Goal: Task Accomplishment & Management: Manage account settings

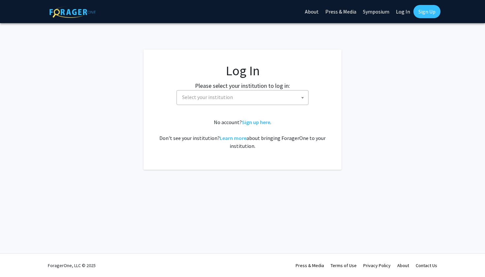
select select
click at [263, 99] on span "Select your institution" at bounding box center [243, 97] width 129 height 14
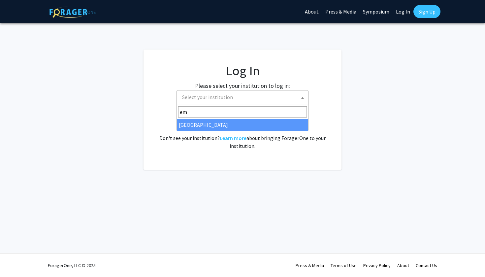
type input "em"
select select "12"
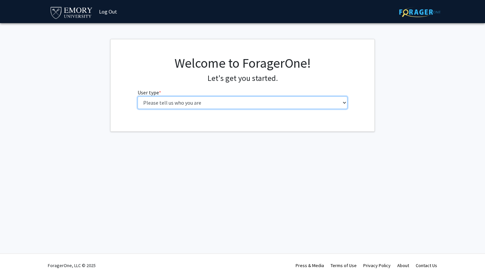
select select "1: undergrad"
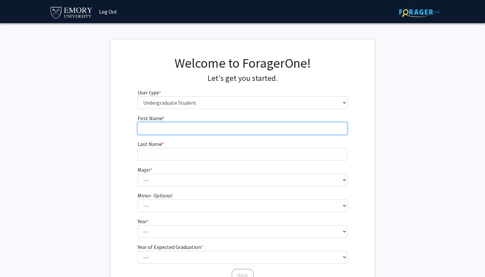
click at [244, 132] on input "First Name * required" at bounding box center [242, 128] width 210 height 13
type input "Marakey"
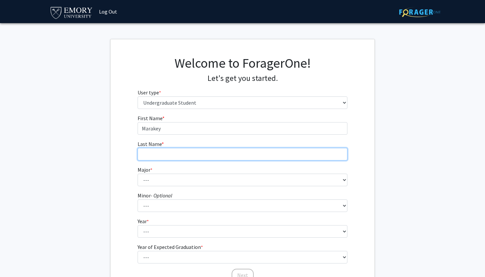
click at [248, 150] on input "Last Name * required" at bounding box center [242, 154] width 210 height 13
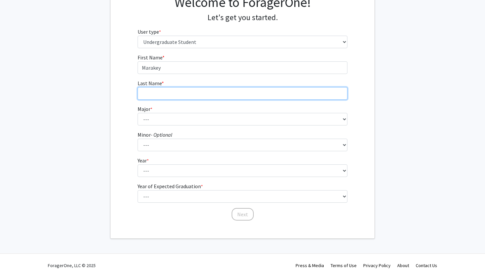
scroll to position [60, 0]
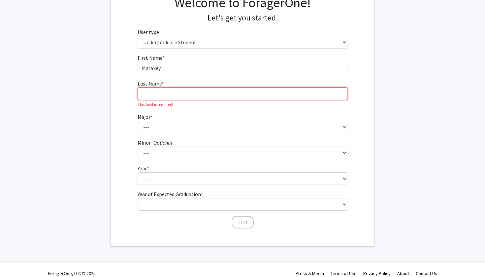
click at [249, 98] on input "Last Name * required" at bounding box center [242, 93] width 210 height 13
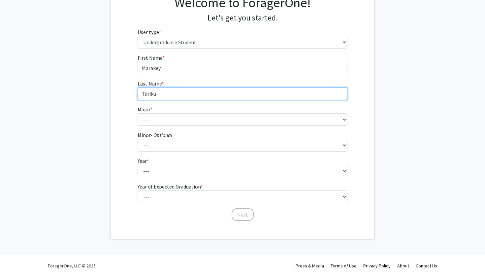
type input "Tariku"
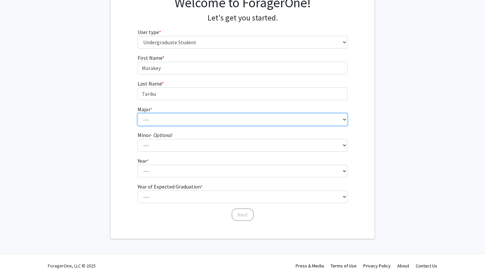
select select "16: 977"
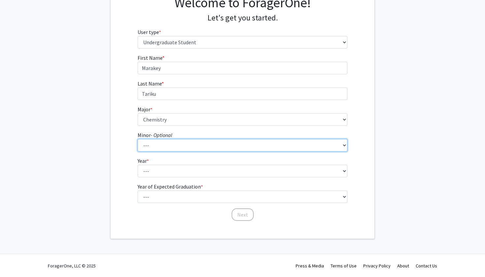
select select "53: 780"
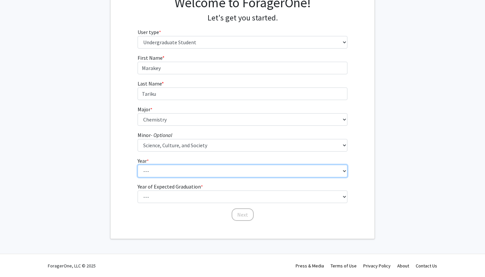
select select "1: first-year"
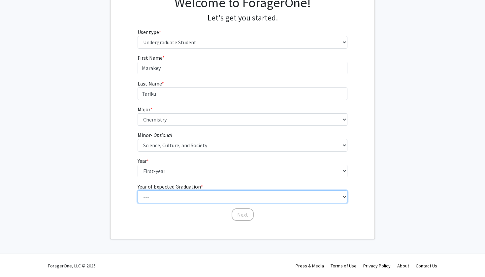
select select "5: 2029"
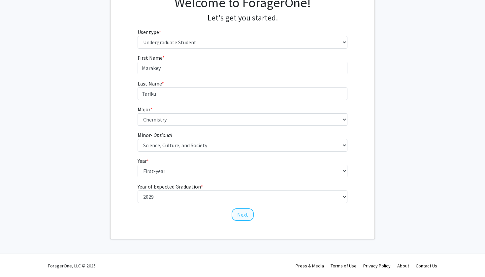
click at [240, 214] on button "Next" at bounding box center [242, 214] width 22 height 13
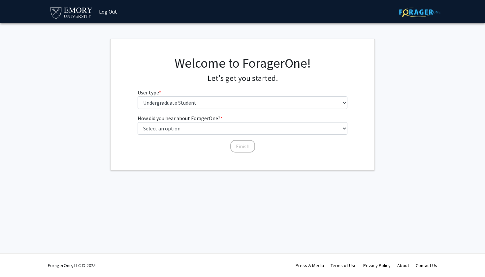
scroll to position [0, 0]
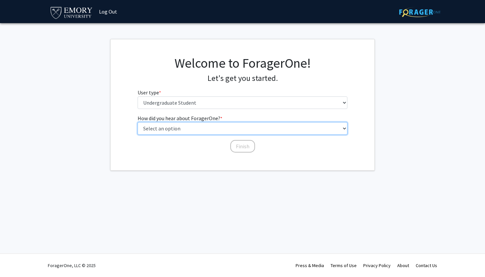
select select "3: university_website"
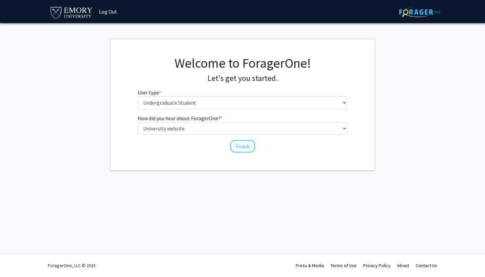
click at [235, 145] on button "Finish" at bounding box center [242, 146] width 25 height 13
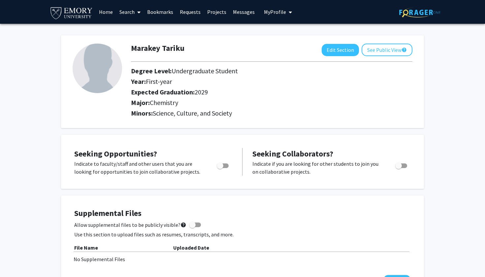
click at [225, 165] on span "Toggle" at bounding box center [223, 165] width 12 height 5
click at [220, 168] on input "Are you actively seeking opportunities?" at bounding box center [220, 168] width 0 height 0
checkbox input "true"
click at [128, 10] on link "Search" at bounding box center [130, 11] width 28 height 23
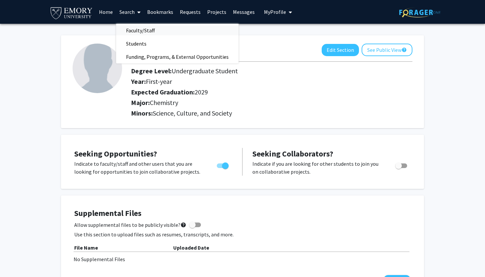
click at [134, 30] on span "Faculty/Staff" at bounding box center [140, 30] width 48 height 13
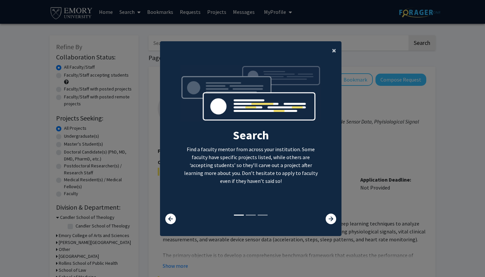
click at [334, 46] on span "×" at bounding box center [334, 50] width 4 height 10
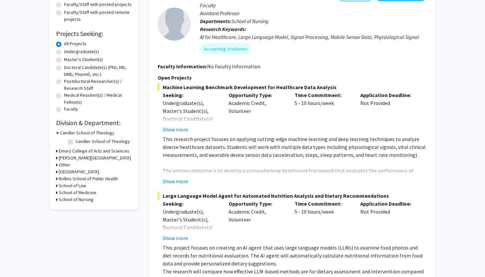
scroll to position [86, 0]
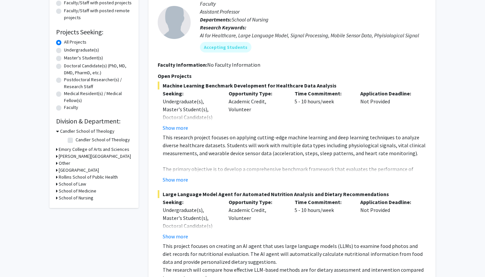
click at [55, 190] on div "Refine By Collaboration Status: Collaboration Status All Faculty/Staff Collabor…" at bounding box center [93, 78] width 89 height 258
click at [58, 192] on div "School of Medicine" at bounding box center [94, 190] width 76 height 7
click at [56, 192] on icon at bounding box center [57, 190] width 2 height 7
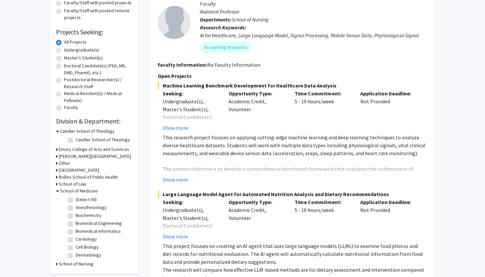
click at [75, 200] on label "(Select All)" at bounding box center [85, 199] width 21 height 7
click at [75, 200] on input "(Select All)" at bounding box center [77, 198] width 4 height 4
checkbox input "true"
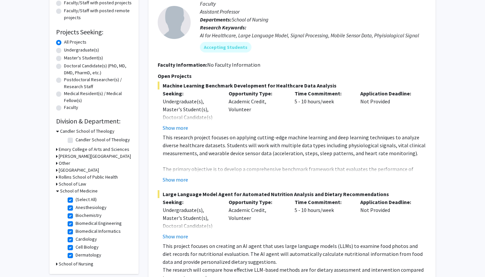
checkbox input "true"
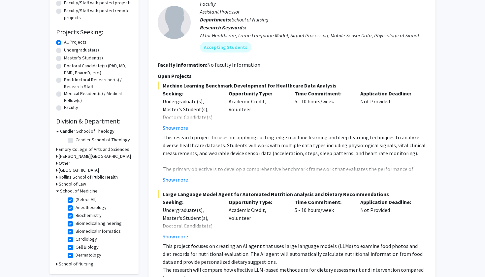
checkbox input "true"
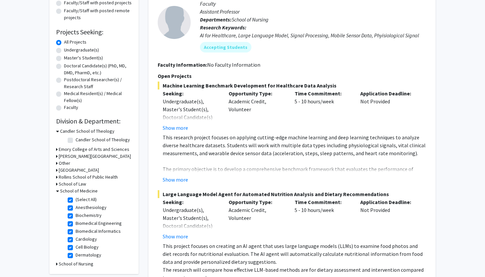
checkbox input "true"
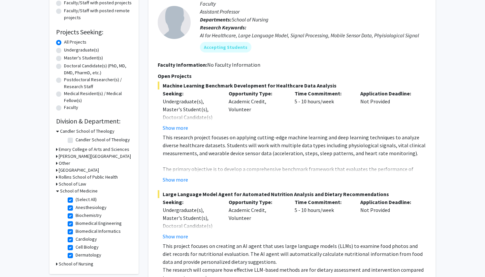
checkbox input "true"
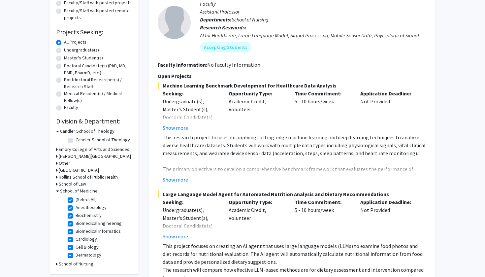
checkbox input "true"
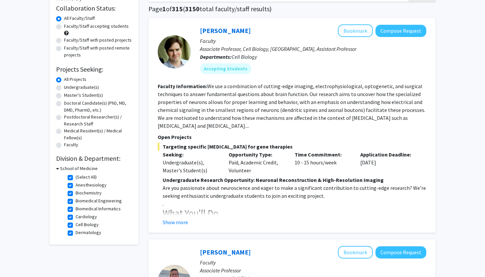
scroll to position [50, 0]
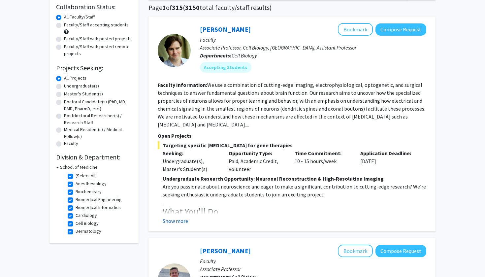
click at [179, 220] on button "Show more" at bounding box center [175, 221] width 25 height 8
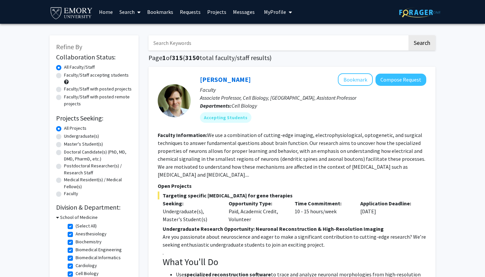
scroll to position [0, 0]
click at [105, 14] on link "Home" at bounding box center [106, 11] width 20 height 23
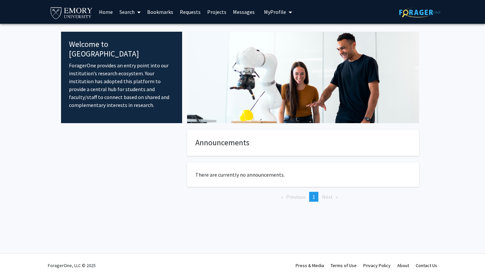
click at [330, 197] on span "Next page" at bounding box center [327, 196] width 11 height 7
click at [268, 14] on span "My Profile" at bounding box center [275, 12] width 22 height 7
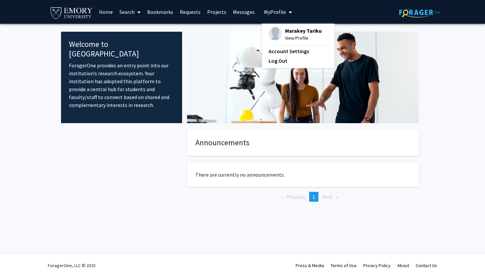
click at [286, 33] on span "Marakey Tariku" at bounding box center [303, 30] width 37 height 7
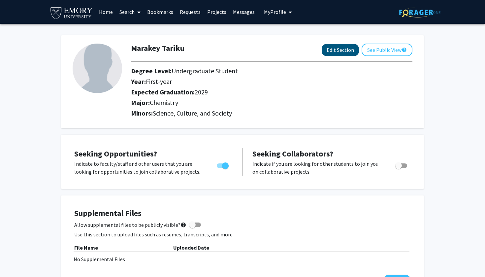
click at [333, 51] on button "Edit Section" at bounding box center [339, 50] width 37 height 12
select select "first-year"
select select "2029"
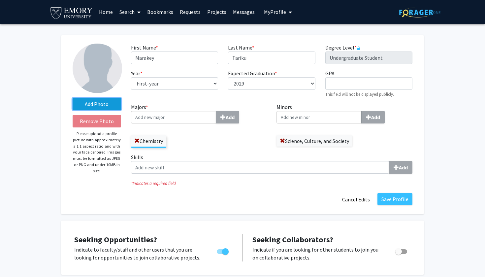
click at [91, 106] on label "Add Photo" at bounding box center [97, 104] width 48 height 12
click at [0, 0] on input "Add Photo" at bounding box center [0, 0] width 0 height 0
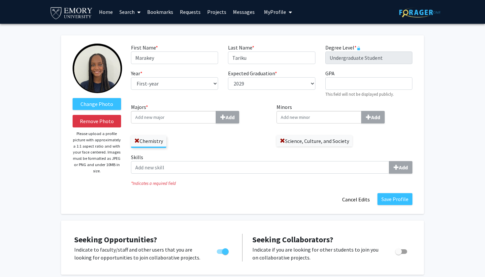
click at [94, 76] on img at bounding box center [97, 68] width 49 height 49
click at [94, 104] on label "Change Photo" at bounding box center [97, 104] width 48 height 12
click at [0, 0] on input "Change Photo" at bounding box center [0, 0] width 0 height 0
click at [94, 105] on label "Change Photo" at bounding box center [97, 104] width 48 height 12
click at [0, 0] on input "Change Photo" at bounding box center [0, 0] width 0 height 0
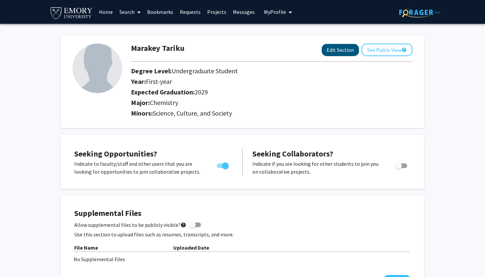
click at [337, 52] on button "Edit Section" at bounding box center [339, 50] width 37 height 12
select select "first-year"
select select "2029"
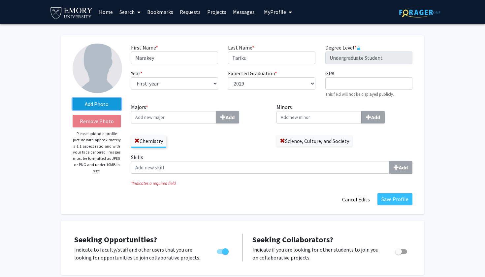
click at [91, 104] on label "Add Photo" at bounding box center [97, 104] width 48 height 12
click at [0, 0] on input "Add Photo" at bounding box center [0, 0] width 0 height 0
click at [99, 107] on label "Add Photo" at bounding box center [97, 104] width 48 height 12
click at [0, 0] on input "Add Photo" at bounding box center [0, 0] width 0 height 0
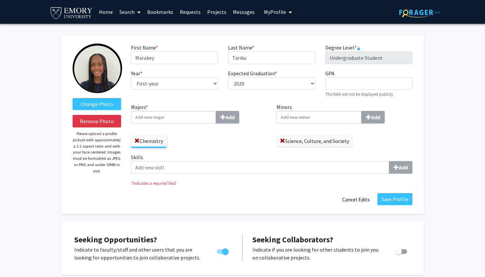
click at [98, 192] on div "Change Photo Remove Photo Please upload a profile picture with approximately a …" at bounding box center [97, 125] width 58 height 162
click at [85, 106] on label "Change Photo" at bounding box center [97, 104] width 48 height 12
click at [0, 0] on input "Change Photo" at bounding box center [0, 0] width 0 height 0
click at [382, 195] on button "Save Profile" at bounding box center [394, 199] width 35 height 12
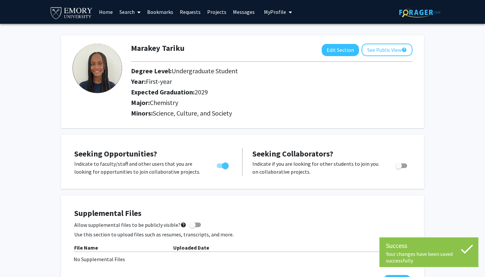
click at [108, 10] on link "Home" at bounding box center [106, 11] width 20 height 23
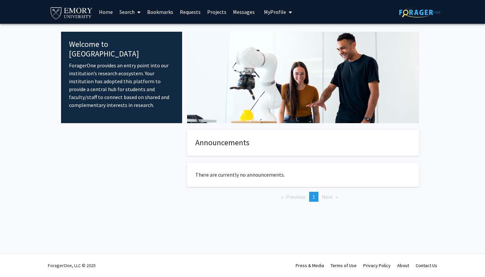
click at [124, 13] on link "Search" at bounding box center [130, 11] width 28 height 23
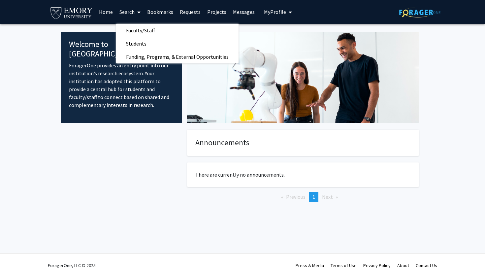
click at [106, 12] on link "Home" at bounding box center [106, 11] width 20 height 23
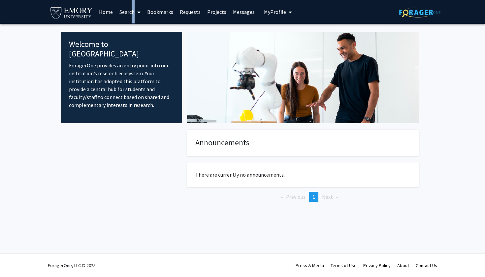
click at [130, 12] on link "Search" at bounding box center [130, 11] width 28 height 23
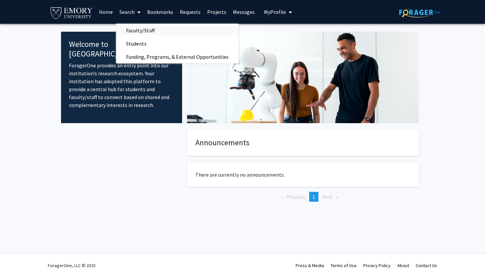
click at [152, 35] on span "Faculty/Staff" at bounding box center [140, 30] width 48 height 13
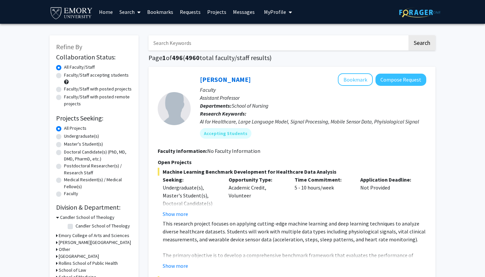
click at [104, 14] on link "Home" at bounding box center [106, 11] width 20 height 23
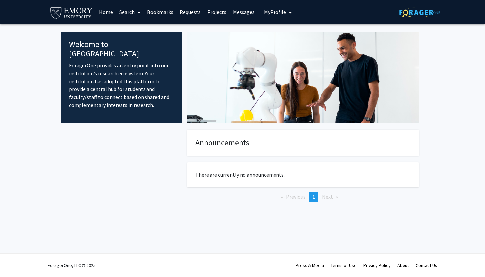
click at [277, 14] on span "My Profile" at bounding box center [275, 12] width 22 height 7
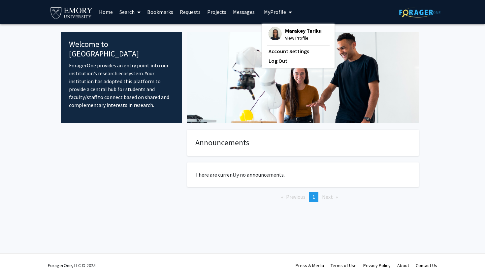
click at [288, 34] on span "Marakey Tariku" at bounding box center [303, 30] width 37 height 7
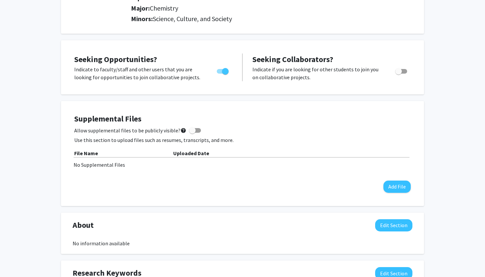
scroll to position [96, 0]
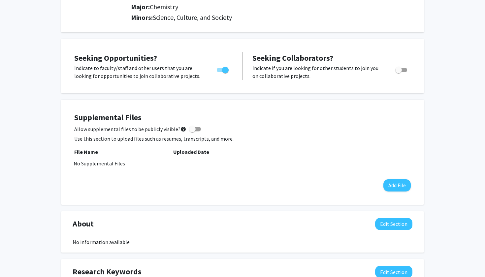
click at [185, 132] on label "Allow supplemental files to be publicly visible? help" at bounding box center [137, 129] width 127 height 8
click at [192, 132] on input "Allow supplemental files to be publicly visible? help" at bounding box center [192, 131] width 0 height 0
checkbox input "true"
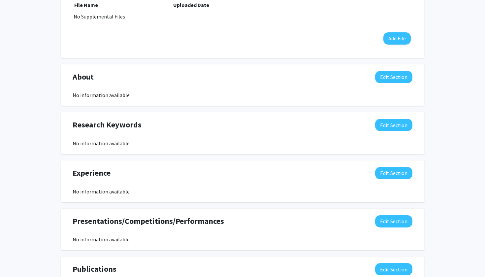
scroll to position [254, 0]
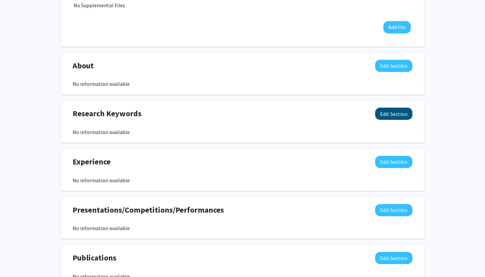
click at [395, 115] on button "Edit Section" at bounding box center [393, 113] width 37 height 12
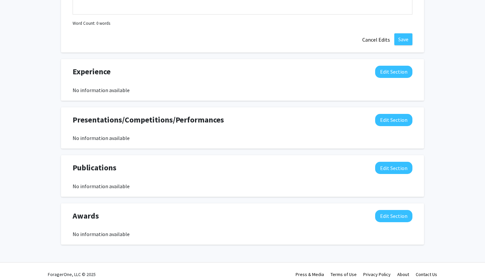
scroll to position [488, 0]
